Goal: Check status: Check status

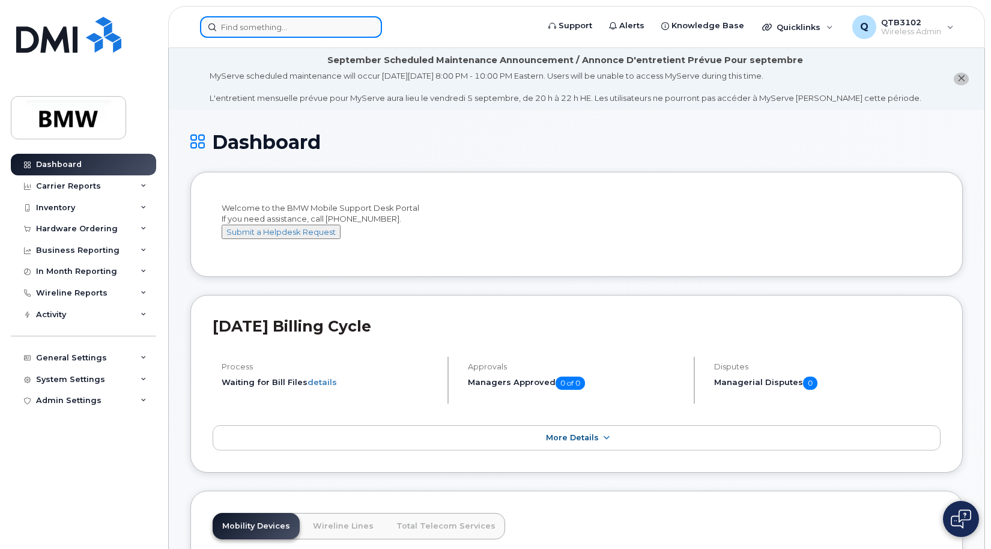
click at [340, 29] on input at bounding box center [291, 27] width 182 height 22
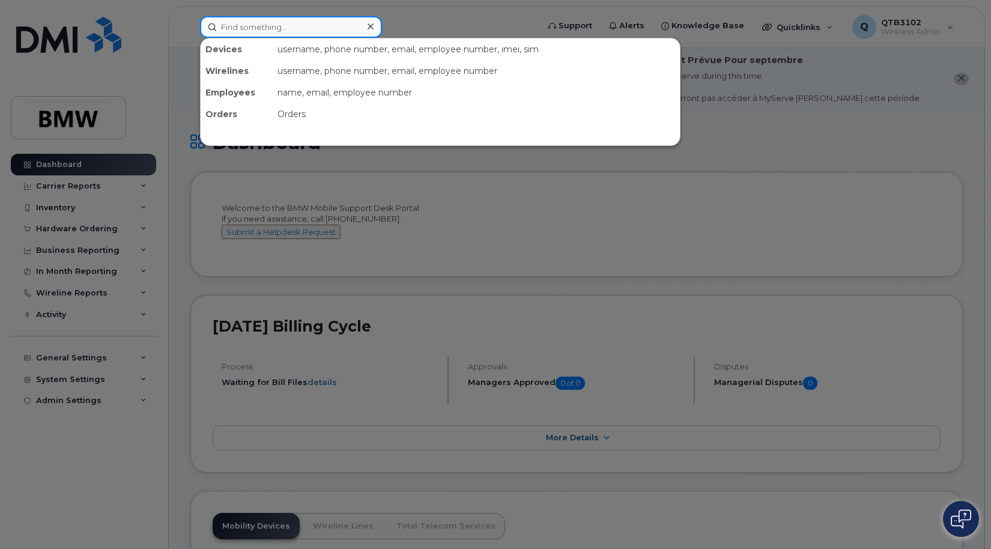
paste input "297310"
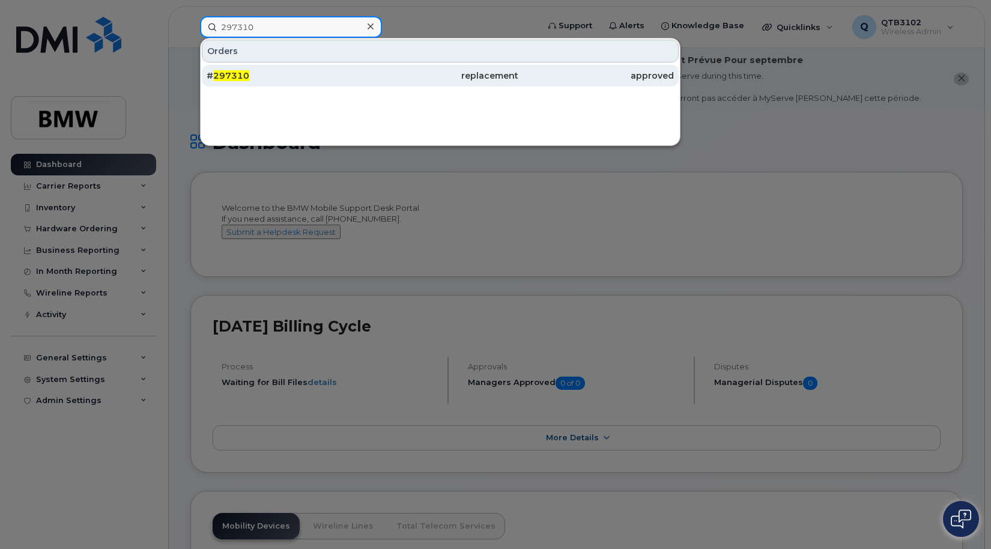
type input "297310"
click at [288, 78] on div "# 297310" at bounding box center [285, 76] width 156 height 12
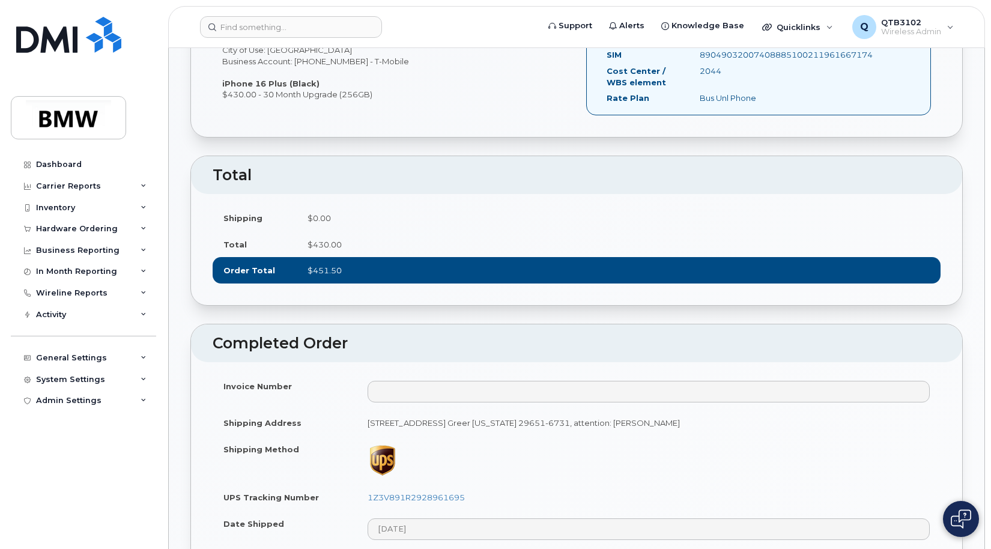
scroll to position [300, 0]
